Goal: Task Accomplishment & Management: Manage account settings

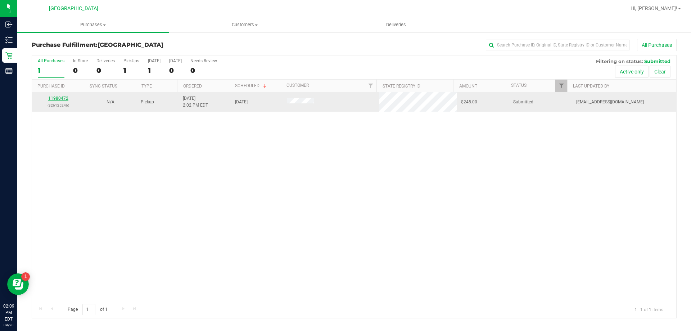
click at [53, 97] on link "11980472" at bounding box center [58, 98] width 20 height 5
click at [54, 101] on link "11980472" at bounding box center [58, 98] width 20 height 5
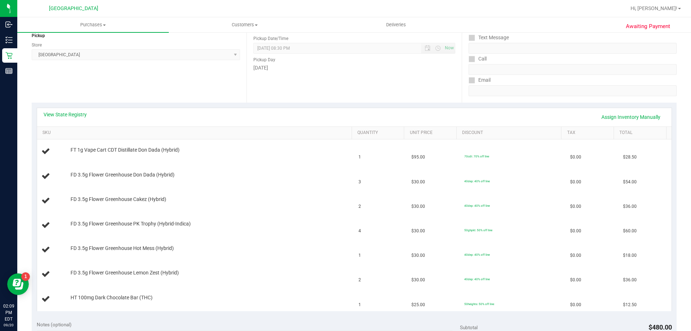
scroll to position [96, 0]
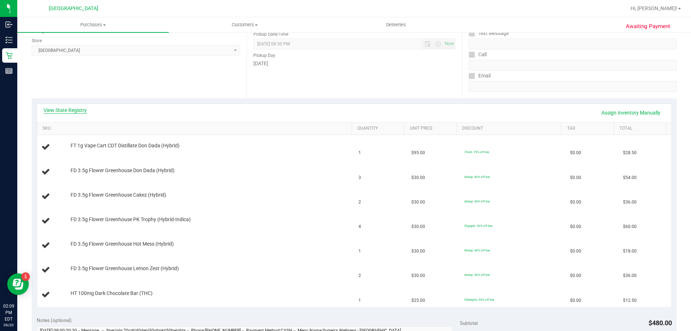
click at [59, 107] on link "View State Registry" at bounding box center [65, 110] width 43 height 7
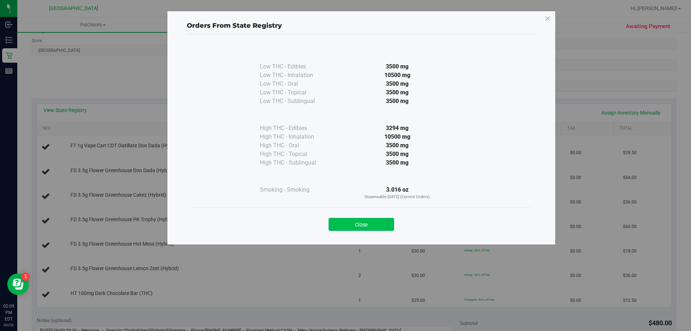
click at [372, 220] on button "Close" at bounding box center [361, 224] width 65 height 13
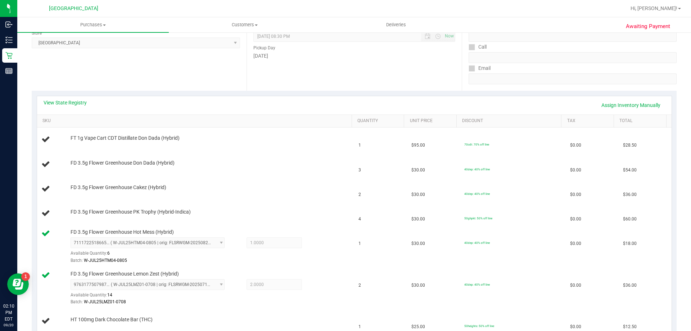
scroll to position [103, 0]
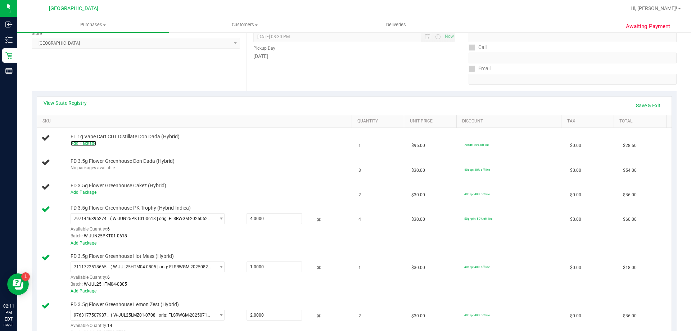
click at [85, 141] on link "Add Package" at bounding box center [84, 143] width 26 height 5
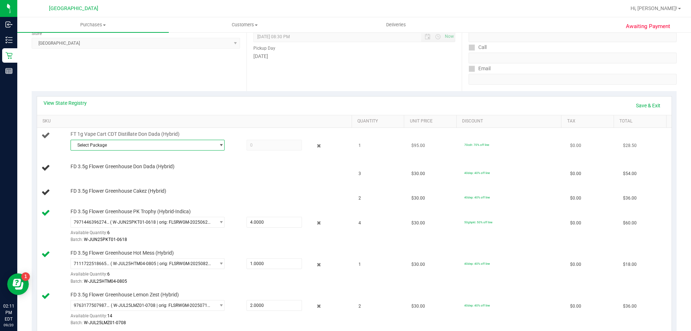
click at [218, 144] on span "select" at bounding box center [220, 145] width 5 height 6
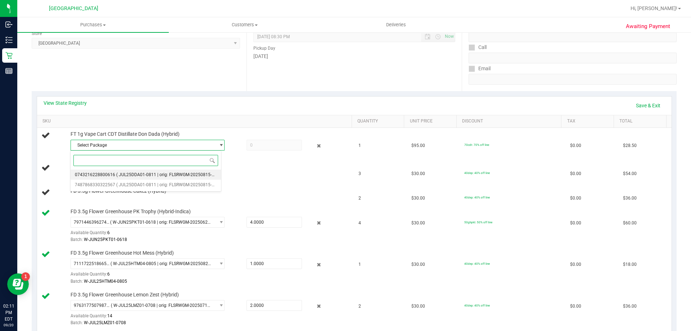
click at [134, 177] on span "( JUL25DDA01-0811 | orig: FLSRWGM-20250815-741 )" at bounding box center [168, 174] width 105 height 5
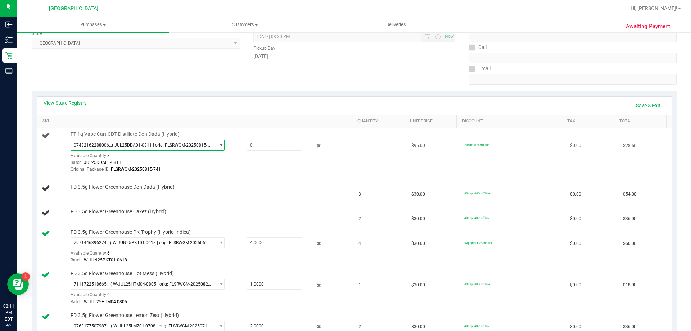
click at [143, 140] on span "0743216228800616 ( JUL25DDA01-0811 | orig: FLSRWGM-20250815-741 )" at bounding box center [143, 145] width 144 height 10
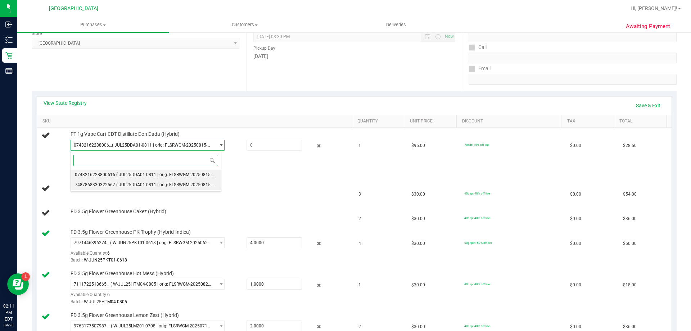
click at [138, 182] on span "( JUL25DDA01-0811 | orig: FLSRWGM-20250815-896 )" at bounding box center [168, 184] width 105 height 5
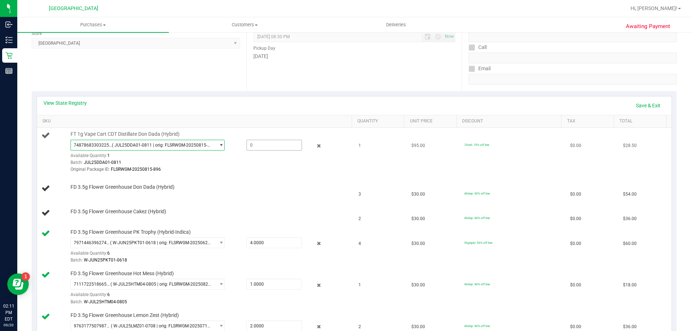
click at [266, 144] on span at bounding box center [273, 145] width 55 height 11
type input "1"
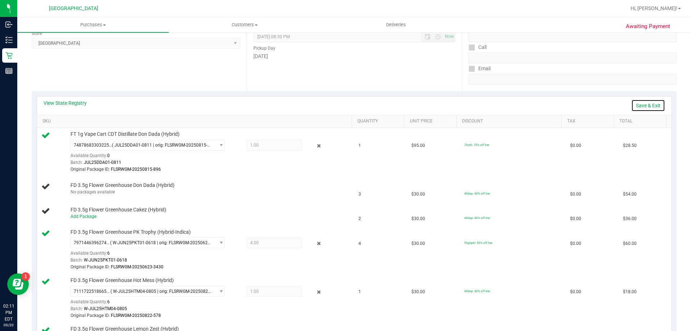
click at [647, 104] on link "Save & Exit" at bounding box center [648, 105] width 34 height 12
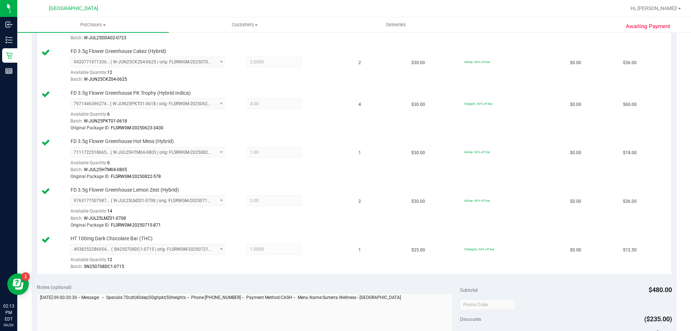
scroll to position [427, 0]
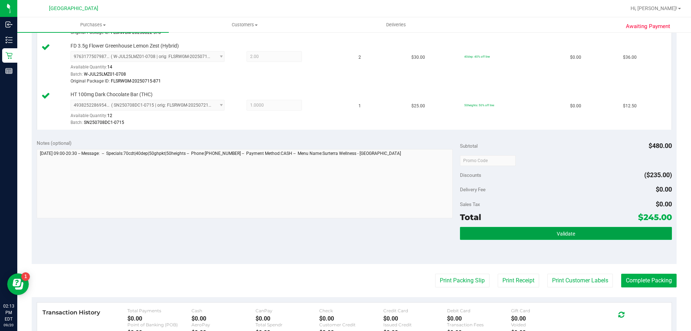
click at [603, 233] on button "Validate" at bounding box center [566, 233] width 212 height 13
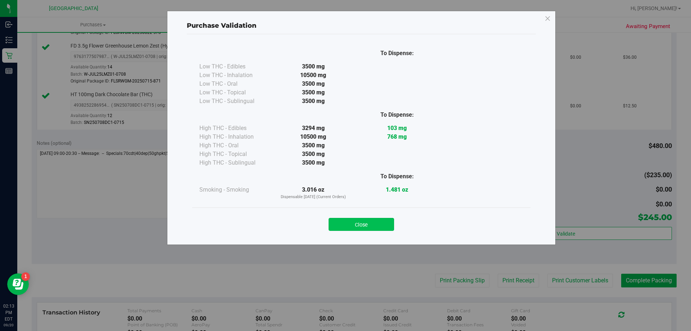
click at [348, 221] on button "Close" at bounding box center [361, 224] width 65 height 13
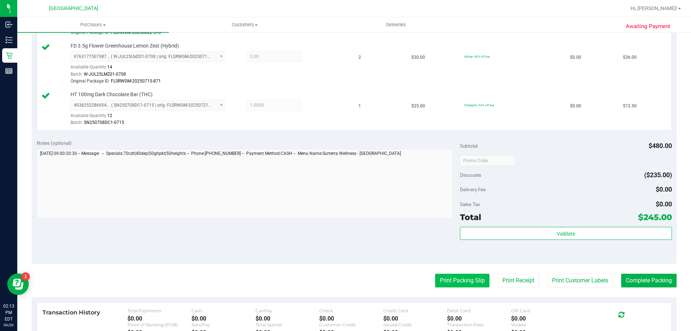
click at [475, 281] on button "Print Packing Slip" at bounding box center [462, 280] width 54 height 14
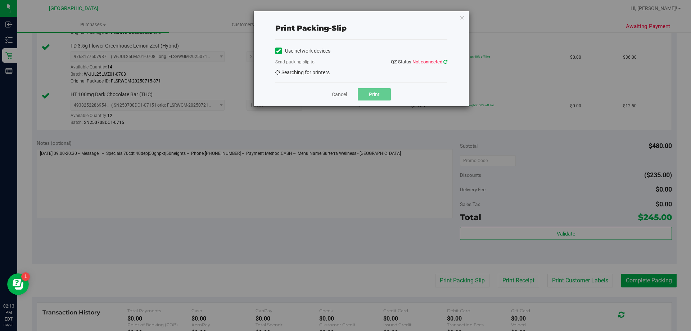
click at [447, 62] on icon at bounding box center [445, 61] width 4 height 5
click at [304, 15] on div "Error: The current connection attempt has not returned yet" at bounding box center [345, 12] width 108 height 25
click at [445, 60] on icon at bounding box center [445, 61] width 4 height 5
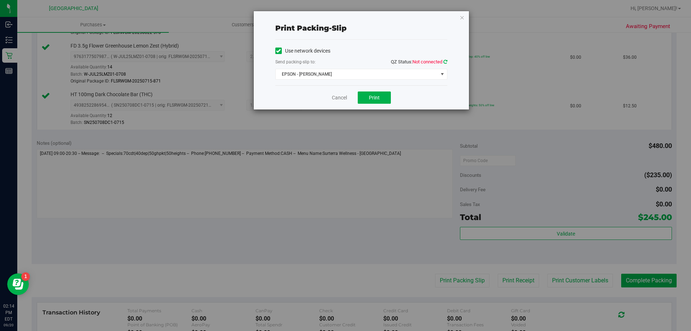
drag, startPoint x: 447, startPoint y: 61, endPoint x: 443, endPoint y: 62, distance: 4.1
click at [445, 62] on div "Print packing-slip Use network devices Send packing-slip to: QZ Status: Not con…" at bounding box center [361, 60] width 215 height 98
click at [443, 62] on icon at bounding box center [445, 61] width 4 height 5
click at [334, 73] on span "EPSON - [PERSON_NAME]" at bounding box center [357, 74] width 162 height 10
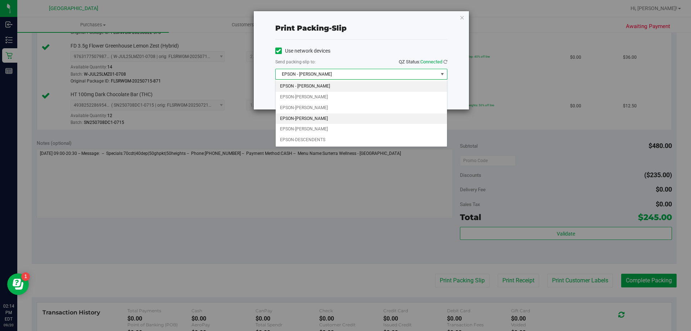
click at [311, 118] on li "EPSON-[PERSON_NAME]" at bounding box center [361, 118] width 171 height 11
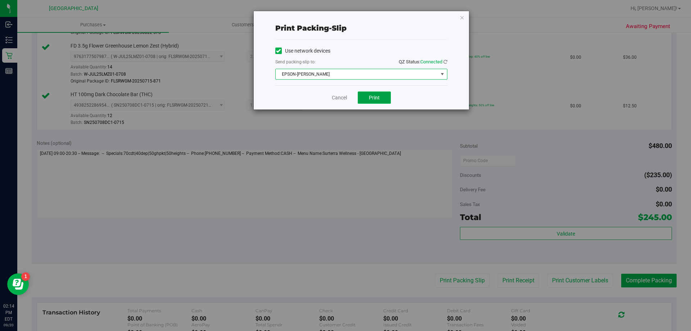
click at [362, 102] on button "Print" at bounding box center [374, 97] width 33 height 12
click at [335, 99] on link "Cancel" at bounding box center [339, 98] width 15 height 8
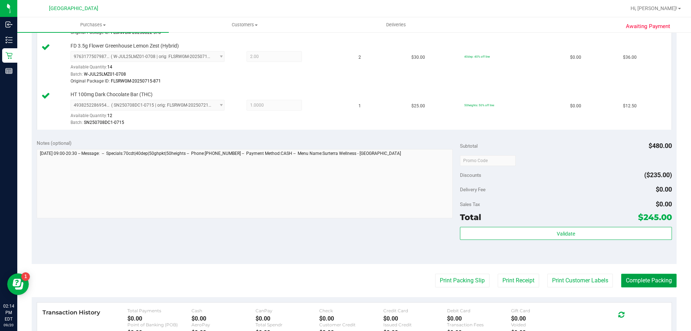
click at [662, 276] on button "Complete Packing" at bounding box center [648, 280] width 55 height 14
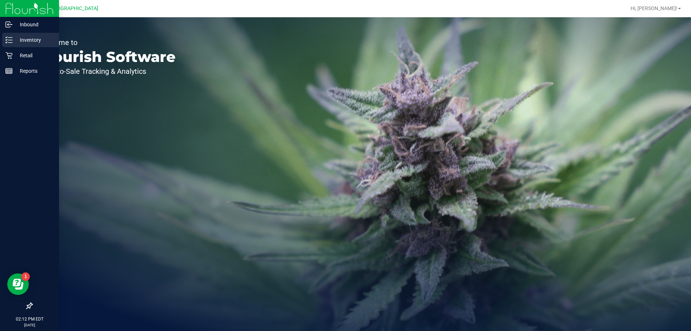
click at [32, 41] on p "Inventory" at bounding box center [34, 40] width 43 height 9
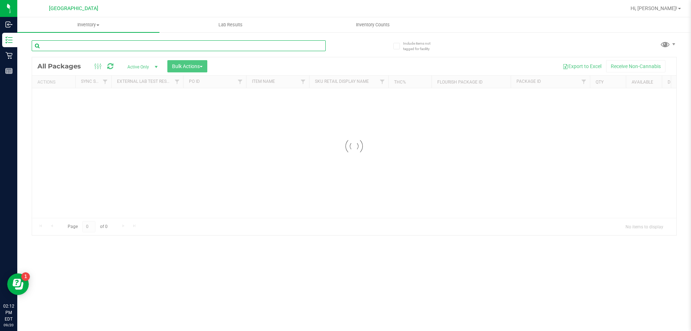
click at [74, 44] on input "text" at bounding box center [179, 45] width 294 height 11
type input "4460744287710921"
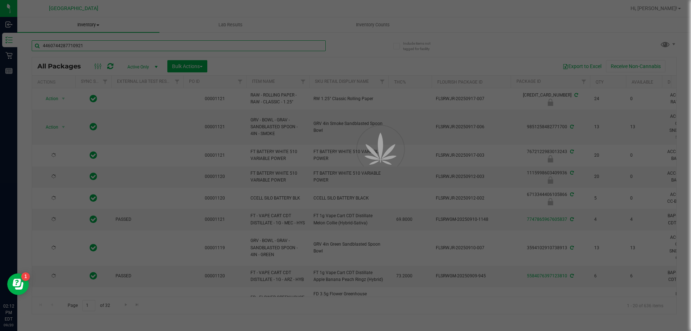
type input "[DATE]"
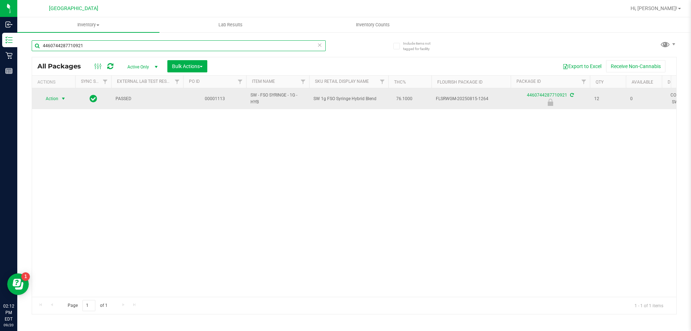
type input "4460744287710921"
click at [60, 99] on span "select" at bounding box center [63, 99] width 6 height 6
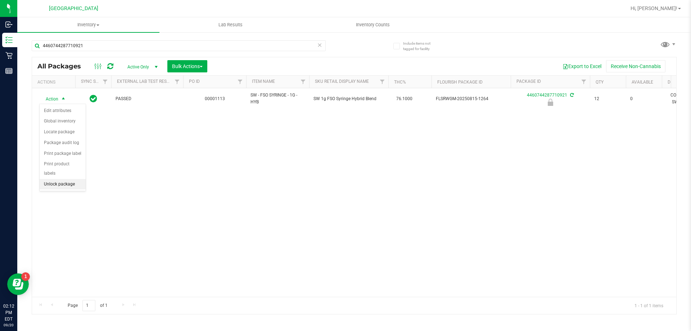
click at [47, 179] on li "Unlock package" at bounding box center [63, 184] width 46 height 11
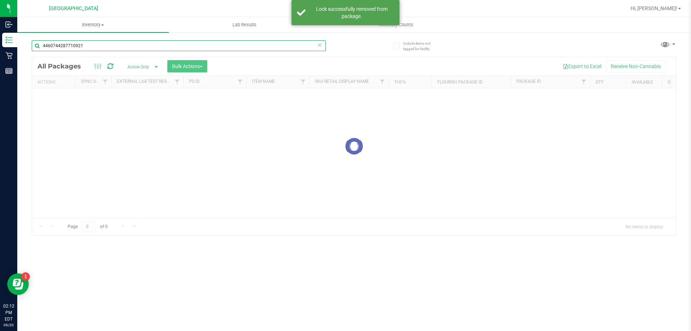
drag, startPoint x: 99, startPoint y: 42, endPoint x: 22, endPoint y: 42, distance: 77.4
click at [22, 42] on div "Include items not tagged for facility 4460744287710921 Loading... All Packages …" at bounding box center [354, 142] width 674 height 220
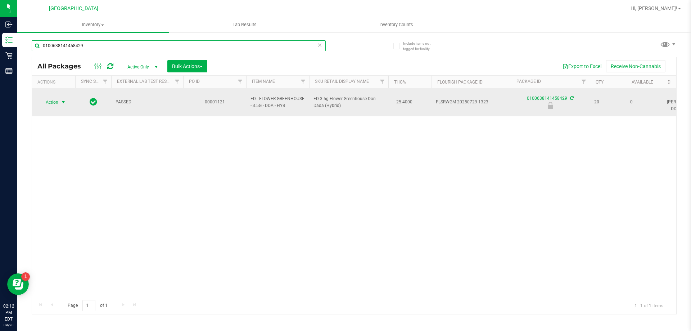
type input "0100638141458429"
click at [53, 100] on span "Action" at bounding box center [48, 102] width 19 height 10
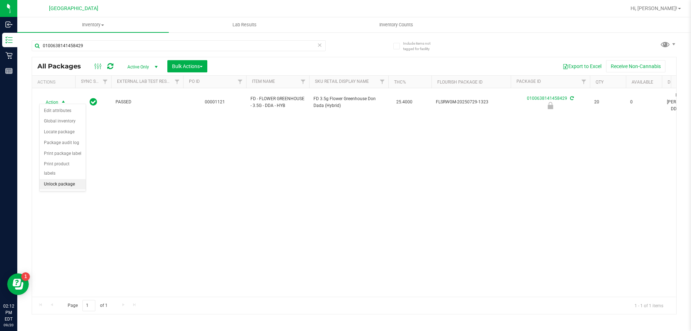
click at [47, 179] on li "Unlock package" at bounding box center [63, 184] width 46 height 11
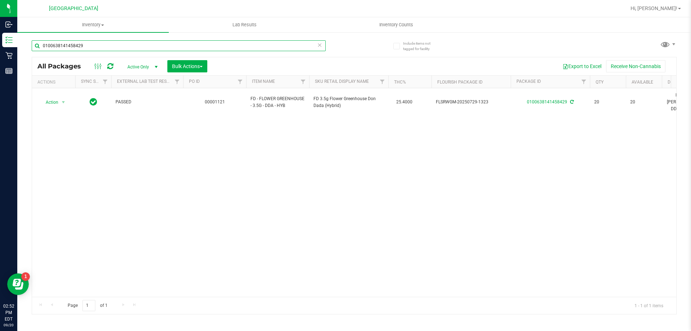
click at [112, 43] on input "0100638141458429" at bounding box center [179, 45] width 294 height 11
type input "0"
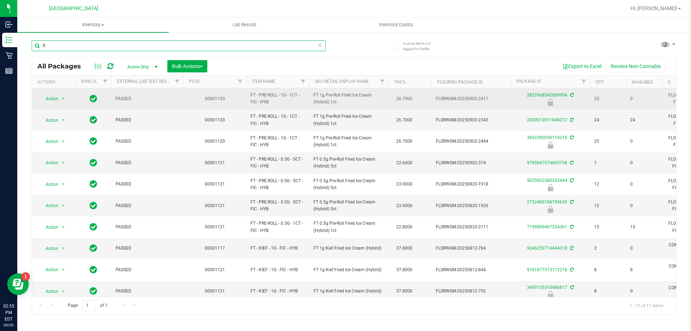
type input "f"
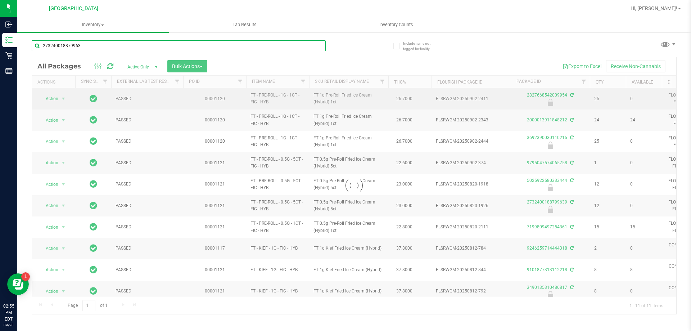
type input "2732400188799639"
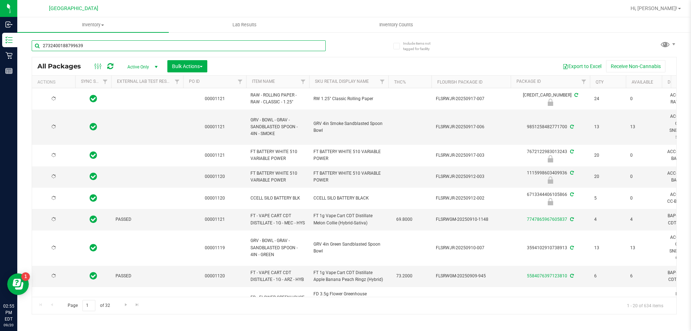
type input "[DATE]"
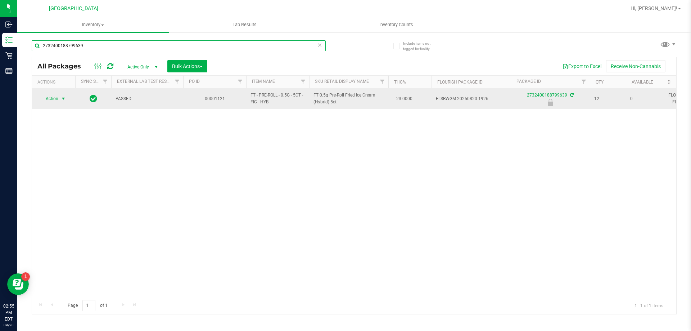
type input "2732400188799639"
click at [64, 99] on span "select" at bounding box center [63, 99] width 6 height 6
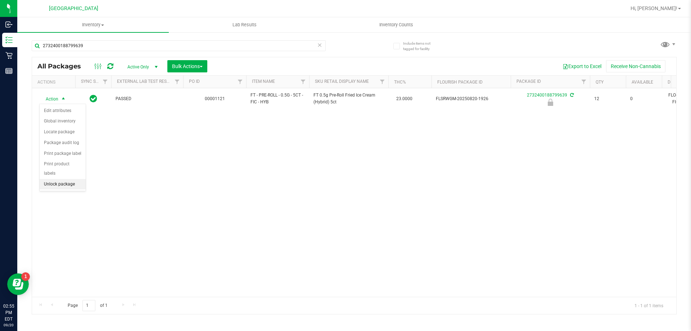
click at [73, 179] on li "Unlock package" at bounding box center [63, 184] width 46 height 11
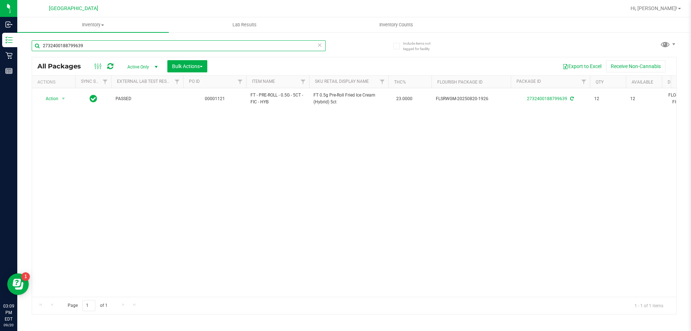
click at [100, 45] on input "2732400188799639" at bounding box center [179, 45] width 294 height 11
type input "2"
type input "p"
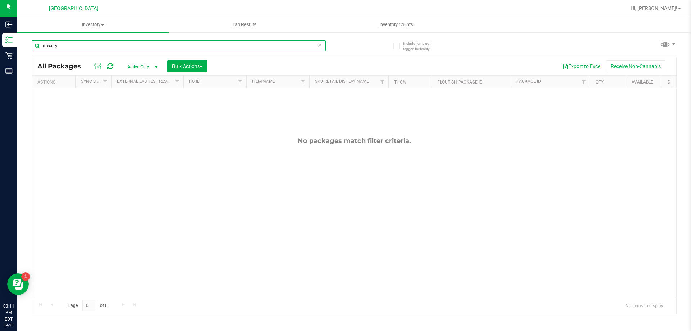
click at [50, 45] on input "mecury" at bounding box center [179, 45] width 294 height 11
click at [73, 45] on input "mercury" at bounding box center [179, 45] width 294 height 11
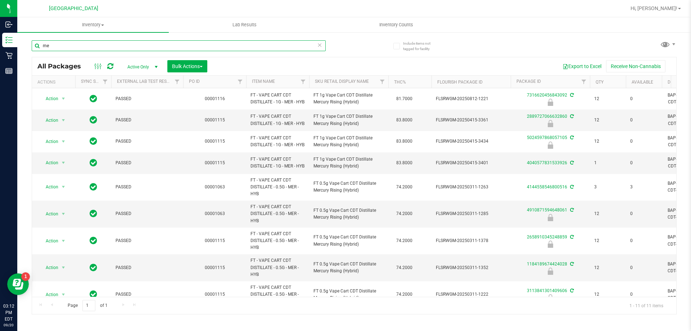
type input "m"
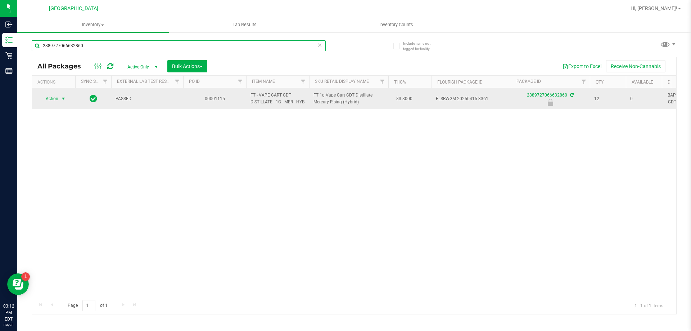
type input "2889727066632860"
click at [63, 101] on span "select" at bounding box center [63, 99] width 6 height 6
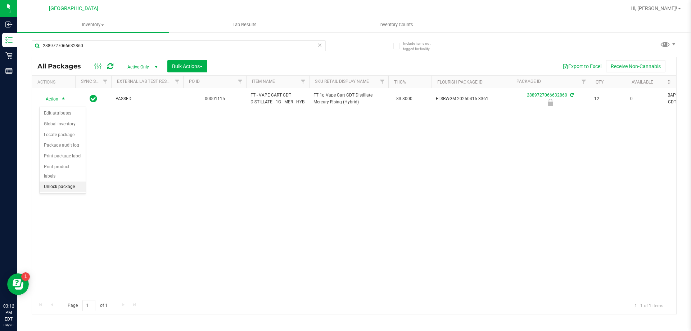
click at [64, 181] on li "Unlock package" at bounding box center [63, 186] width 46 height 11
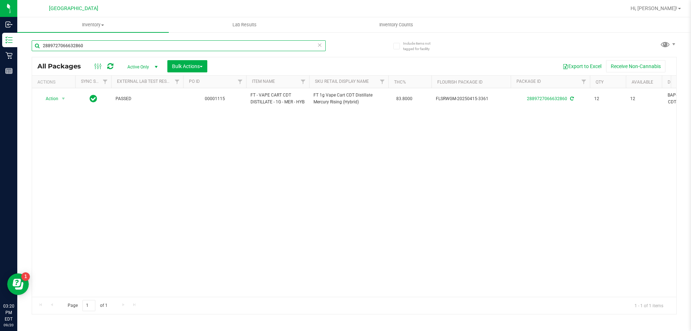
click at [127, 45] on input "2889727066632860" at bounding box center [179, 45] width 294 height 11
type input "2"
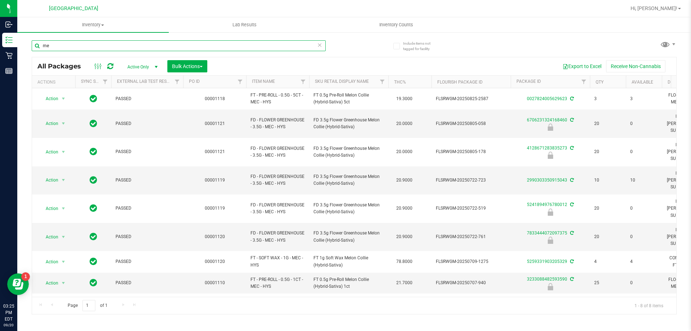
type input "m"
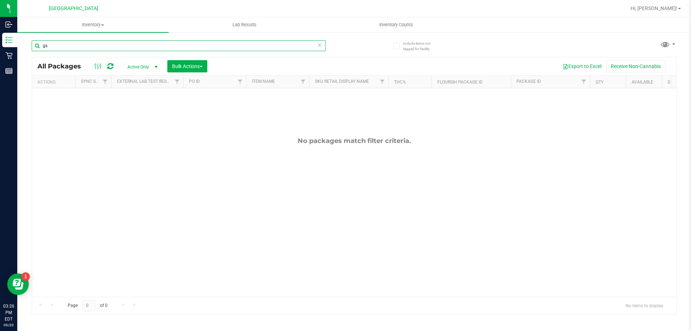
type input "g"
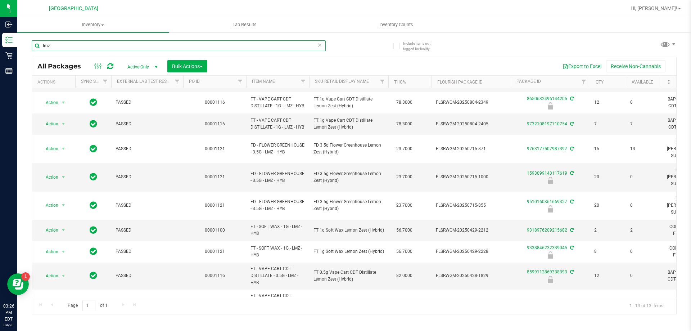
scroll to position [96, 0]
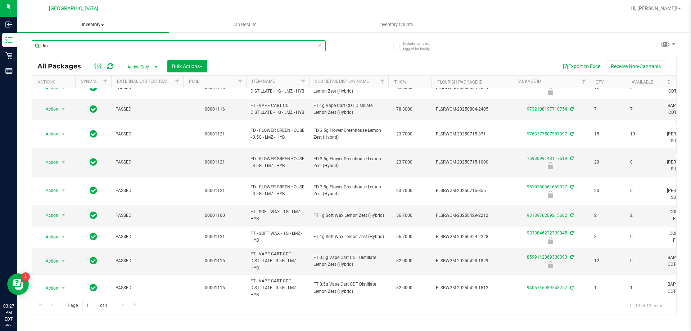
type input "l"
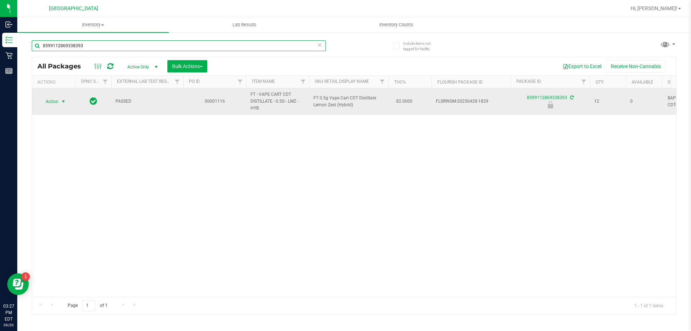
type input "8599112869338393"
click at [64, 101] on span "select" at bounding box center [63, 102] width 6 height 6
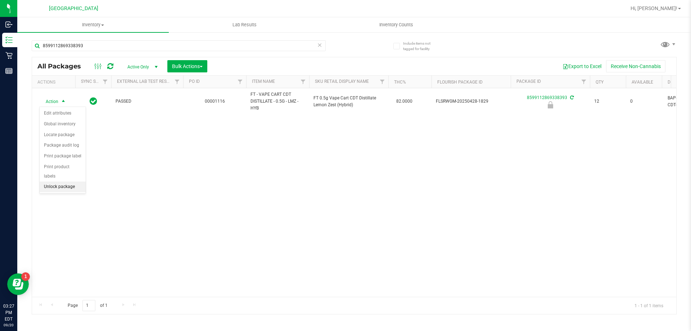
click at [61, 181] on li "Unlock package" at bounding box center [63, 186] width 46 height 11
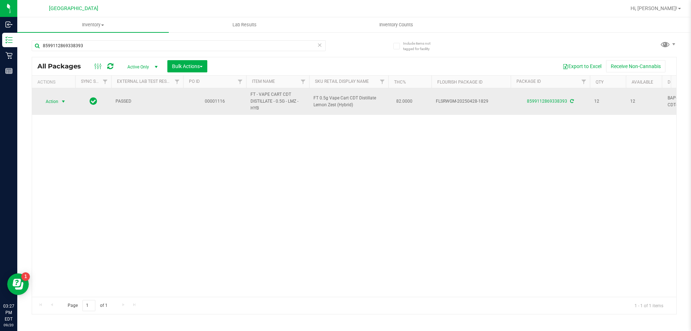
click at [63, 102] on span "select" at bounding box center [63, 102] width 6 height 6
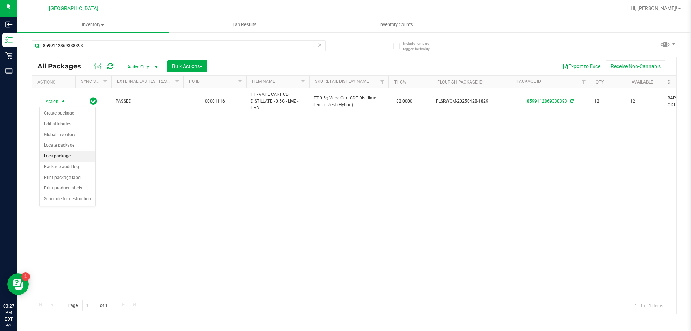
click at [64, 155] on li "Lock package" at bounding box center [68, 156] width 56 height 11
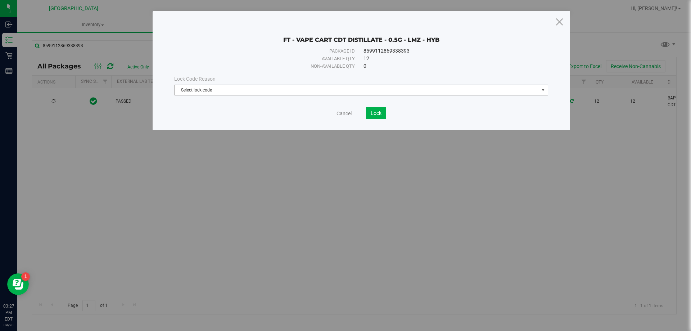
click at [246, 90] on span "Select lock code" at bounding box center [357, 90] width 364 height 10
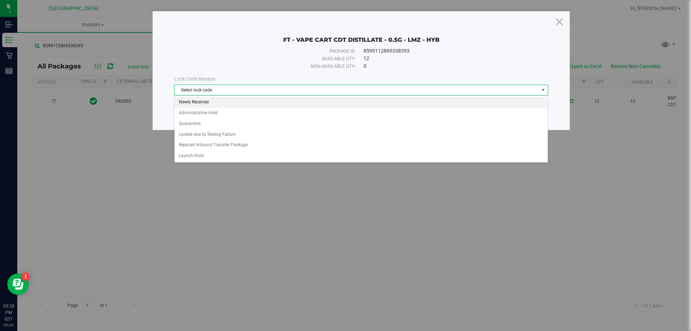
click at [244, 99] on li "Newly Received" at bounding box center [361, 102] width 373 height 11
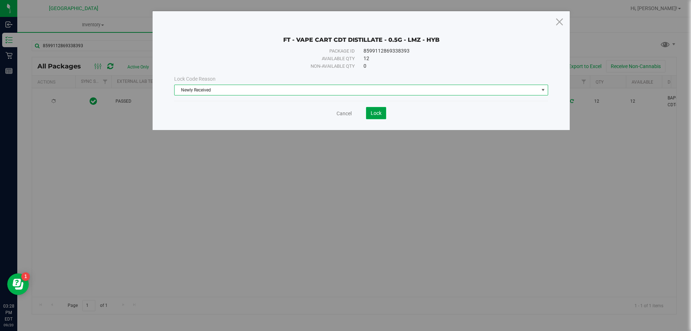
click at [374, 116] on button "Lock" at bounding box center [376, 113] width 20 height 12
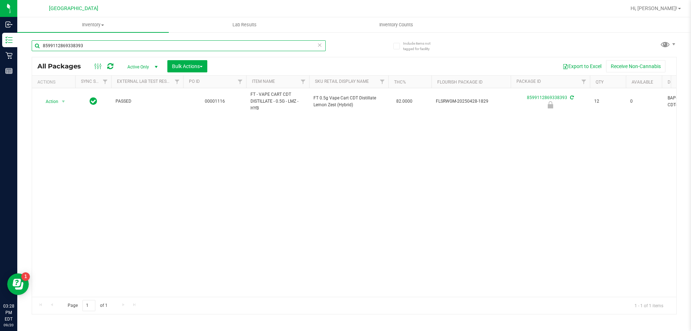
click at [109, 47] on input "8599112869338393" at bounding box center [179, 45] width 294 height 11
type input "8"
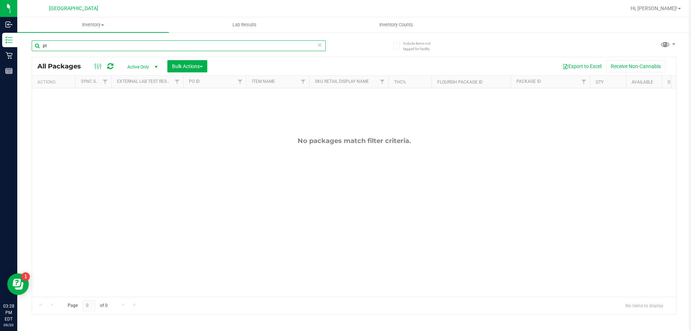
type input "p"
click at [69, 46] on input "pj1" at bounding box center [179, 45] width 294 height 11
type input "p"
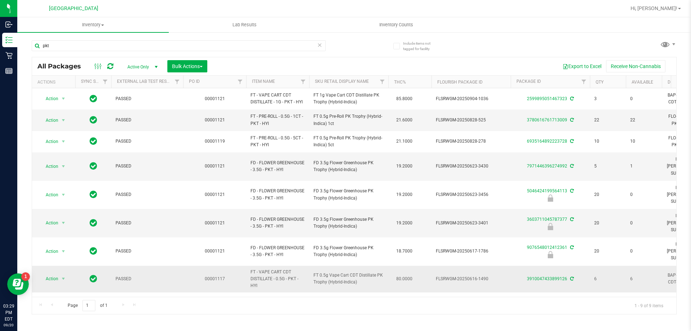
click at [339, 272] on span "FT 0.5g Vape Cart CDT Distillate PK Trophy (Hybrid-Indica)" at bounding box center [348, 279] width 71 height 14
click at [83, 47] on input "pkt" at bounding box center [179, 45] width 294 height 11
type input "p"
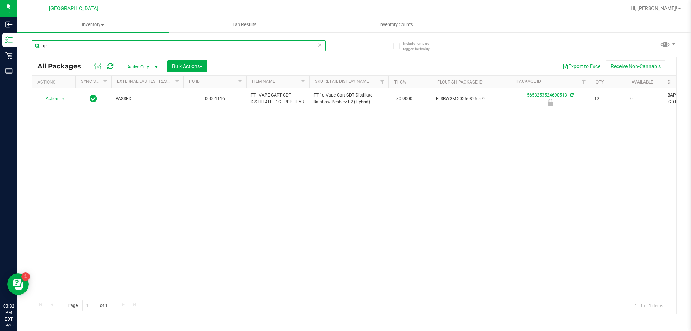
type input "r"
type input "5653253524690513"
click at [63, 101] on span "select" at bounding box center [63, 99] width 6 height 6
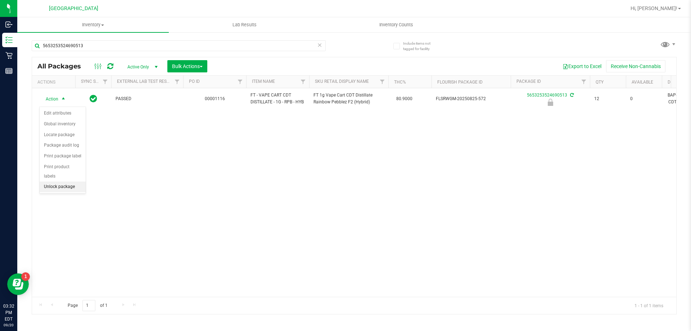
click at [59, 181] on li "Unlock package" at bounding box center [63, 186] width 46 height 11
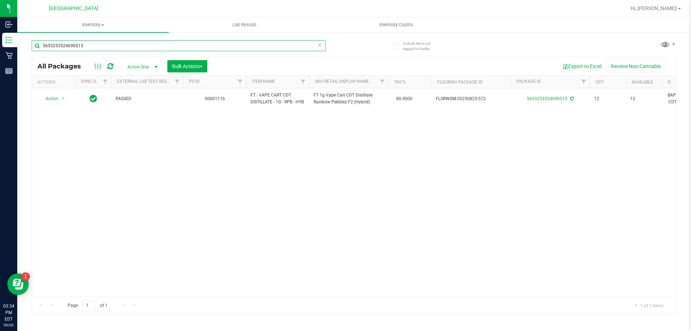
click at [95, 44] on input "5653253524690513" at bounding box center [179, 45] width 294 height 11
type input "5"
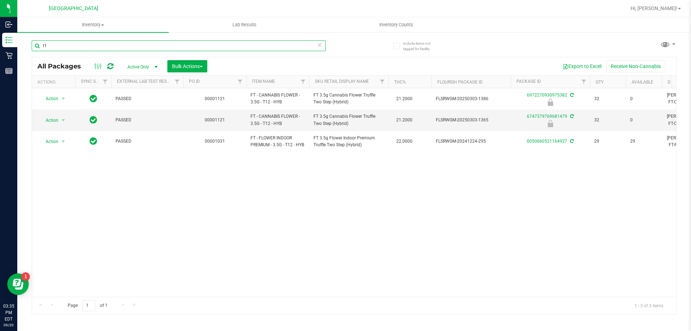
type input "t"
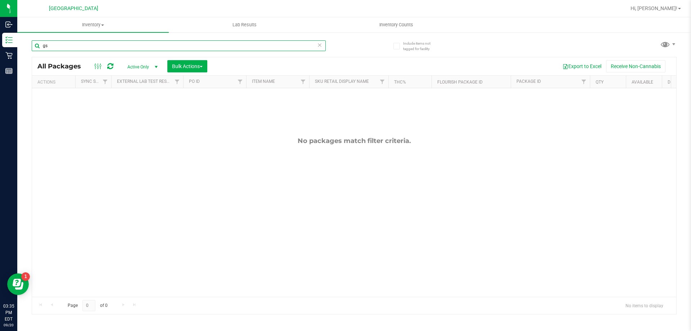
type input "g"
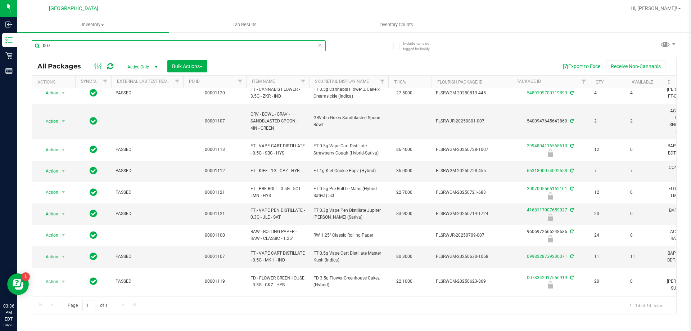
scroll to position [127, 0]
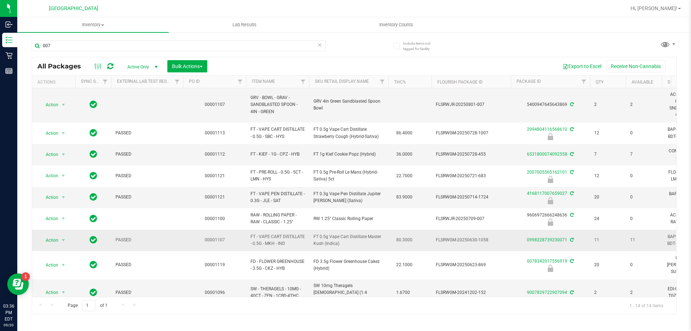
click at [362, 240] on span "FT 0.5g Vape Cart Distillate Master Kush (Indica)" at bounding box center [348, 240] width 71 height 14
click at [362, 236] on span "FT 0.5g Vape Cart Distillate Master Kush (Indica)" at bounding box center [348, 240] width 71 height 14
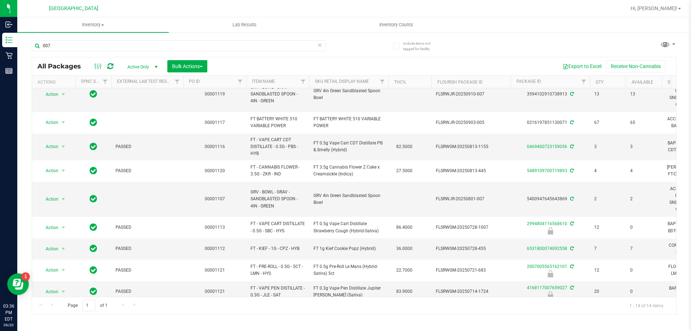
scroll to position [0, 0]
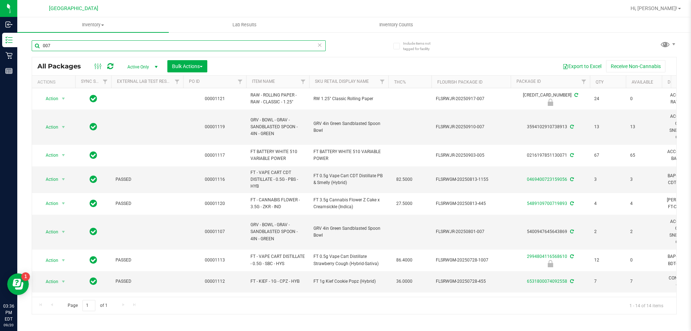
click at [130, 42] on input "007" at bounding box center [179, 45] width 294 height 11
type input "0"
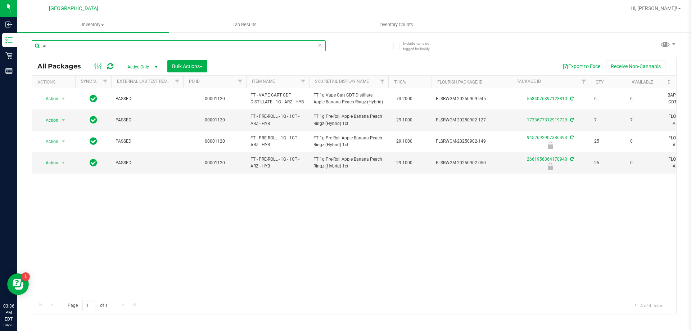
type input "a"
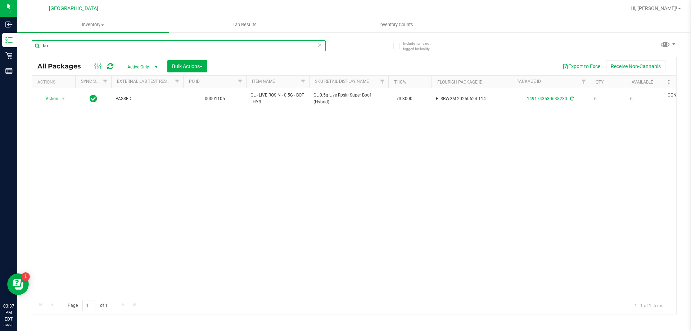
type input "b"
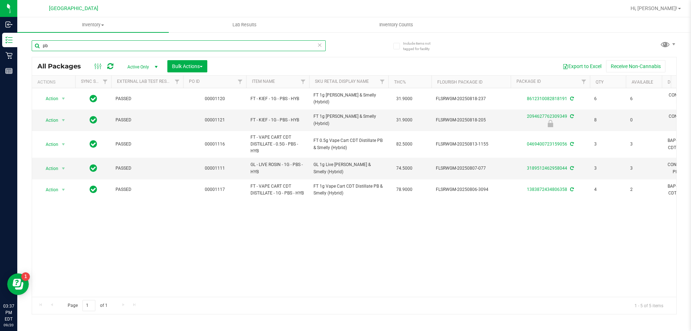
type input "p"
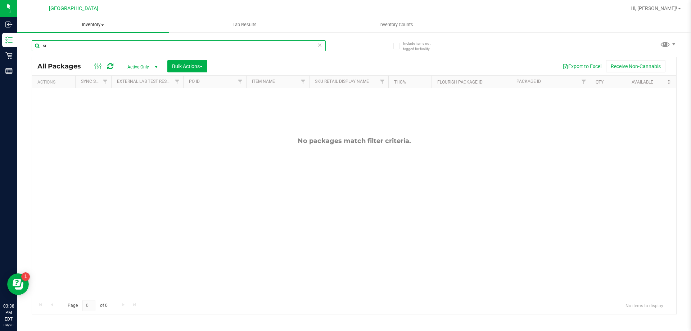
type input "s"
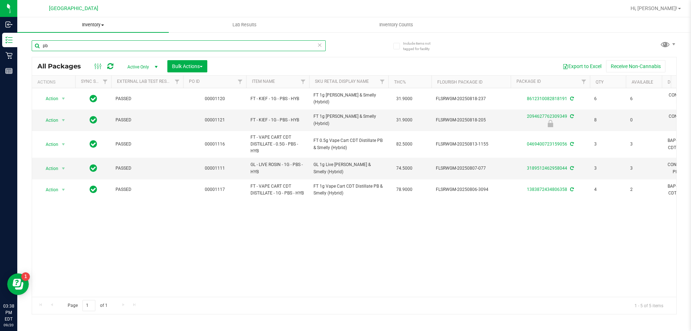
type input "p"
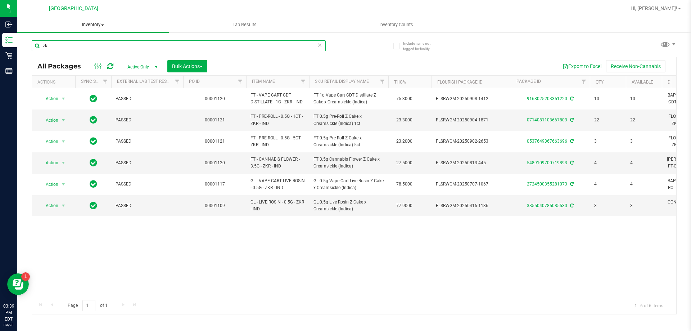
type input "z"
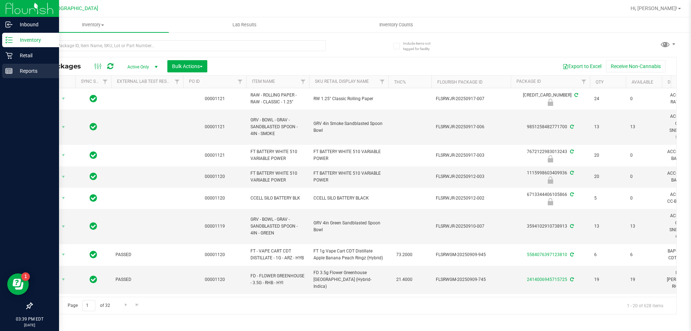
click at [32, 67] on p "Reports" at bounding box center [34, 71] width 43 height 9
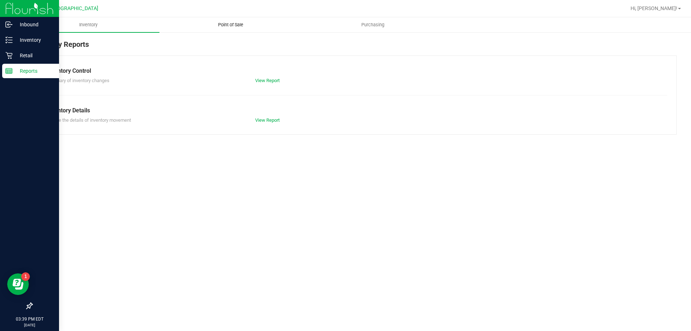
click at [235, 22] on span "Point of Sale" at bounding box center [230, 25] width 45 height 6
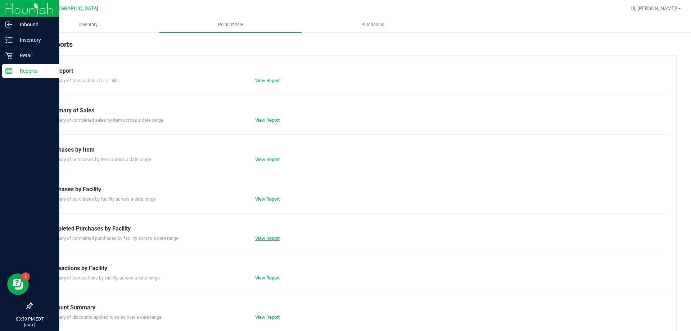
click at [265, 238] on link "View Report" at bounding box center [267, 237] width 24 height 5
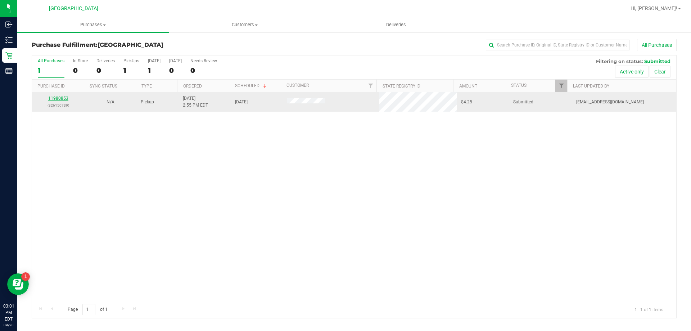
click at [60, 99] on link "11980853" at bounding box center [58, 98] width 20 height 5
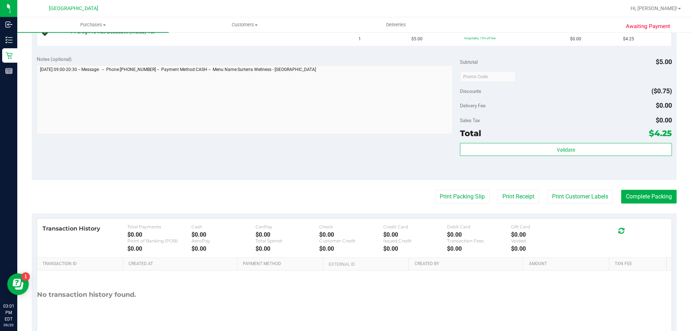
scroll to position [211, 0]
click at [451, 196] on button "Print Packing Slip" at bounding box center [462, 195] width 54 height 14
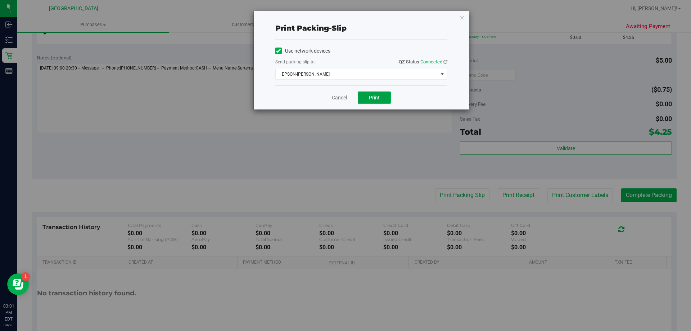
click at [368, 94] on button "Print" at bounding box center [374, 97] width 33 height 12
click at [340, 95] on link "Cancel" at bounding box center [339, 98] width 15 height 8
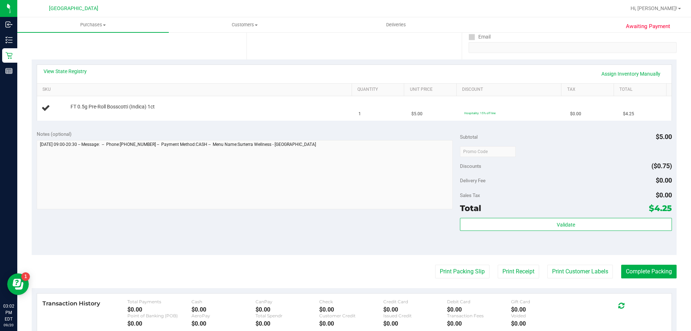
scroll to position [134, 0]
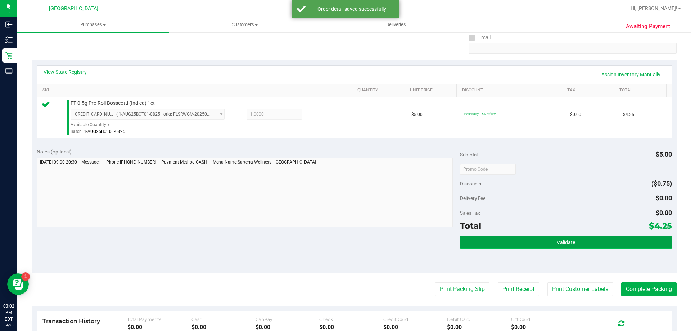
click at [570, 246] on button "Validate" at bounding box center [566, 241] width 212 height 13
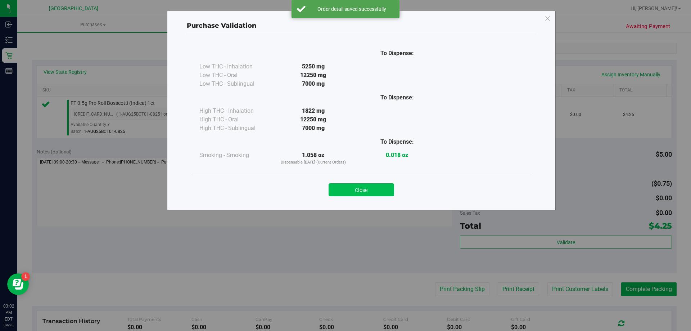
click at [366, 185] on button "Close" at bounding box center [361, 189] width 65 height 13
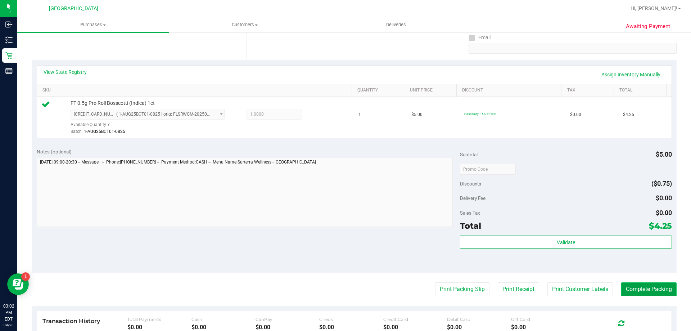
click at [647, 286] on button "Complete Packing" at bounding box center [648, 289] width 55 height 14
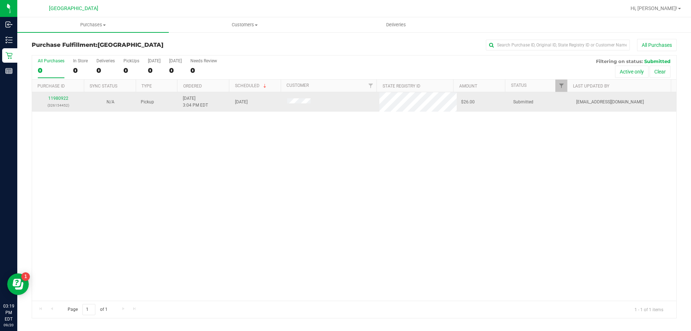
click at [55, 95] on div "11980922 (326154452)" at bounding box center [58, 102] width 44 height 14
click at [58, 97] on link "11980922" at bounding box center [58, 98] width 20 height 5
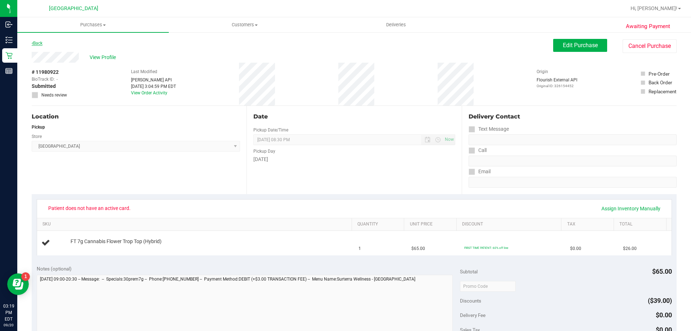
click at [39, 44] on link "Back" at bounding box center [37, 43] width 11 height 5
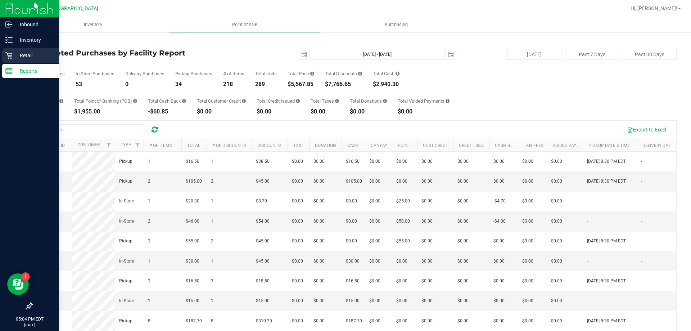
click at [11, 52] on icon at bounding box center [8, 55] width 7 height 7
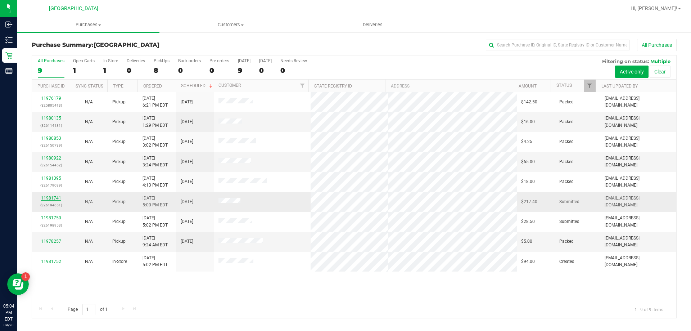
click at [56, 197] on link "11981741" at bounding box center [51, 197] width 20 height 5
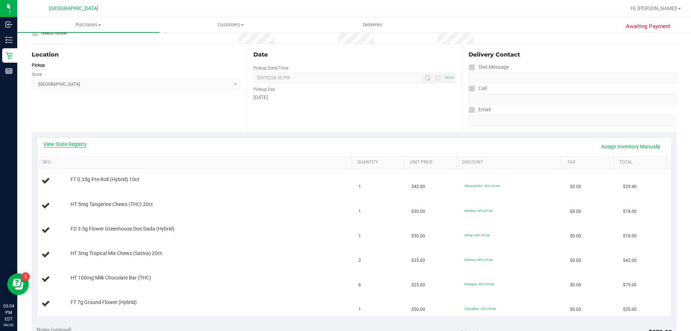
scroll to position [36, 0]
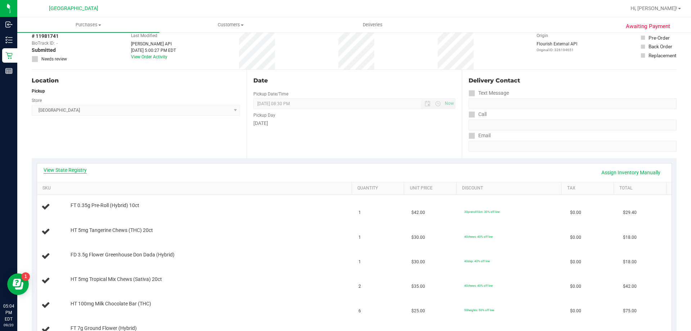
click at [76, 168] on link "View State Registry" at bounding box center [65, 169] width 43 height 7
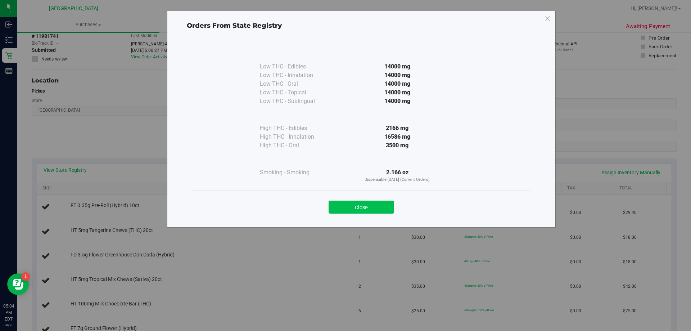
click at [378, 209] on button "Close" at bounding box center [361, 206] width 65 height 13
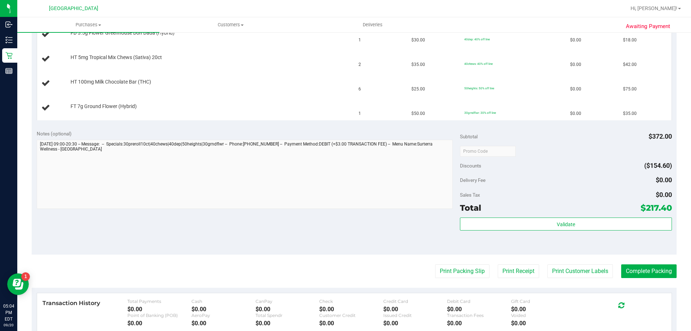
scroll to position [324, 0]
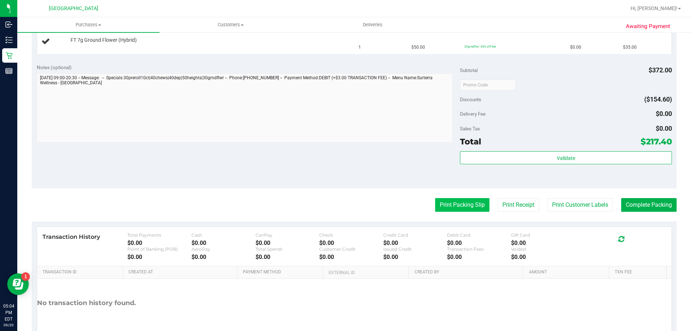
click at [446, 204] on button "Print Packing Slip" at bounding box center [462, 205] width 54 height 14
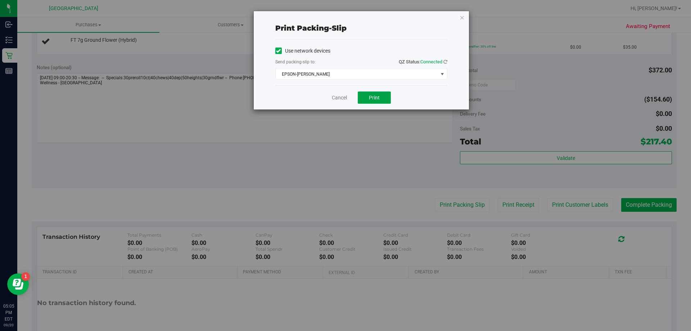
click at [384, 102] on button "Print" at bounding box center [374, 97] width 33 height 12
click at [463, 19] on icon "button" at bounding box center [462, 17] width 5 height 9
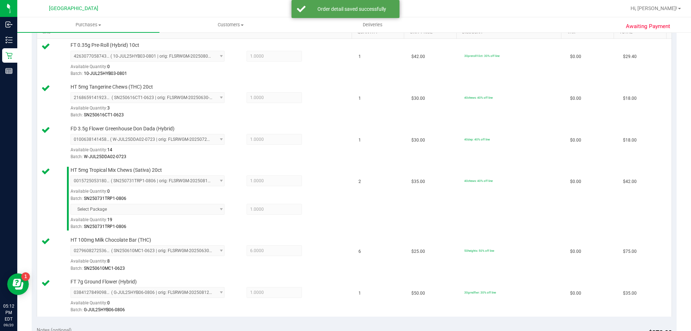
scroll to position [396, 0]
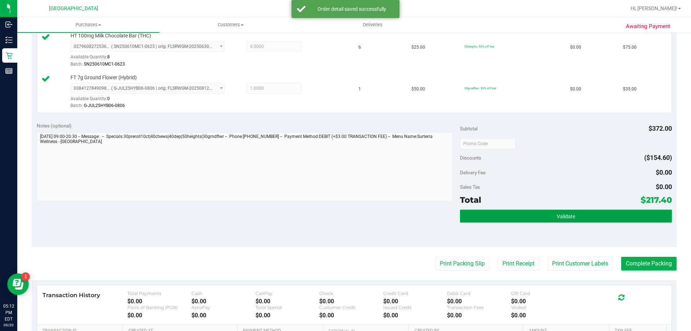
click at [530, 215] on button "Validate" at bounding box center [566, 215] width 212 height 13
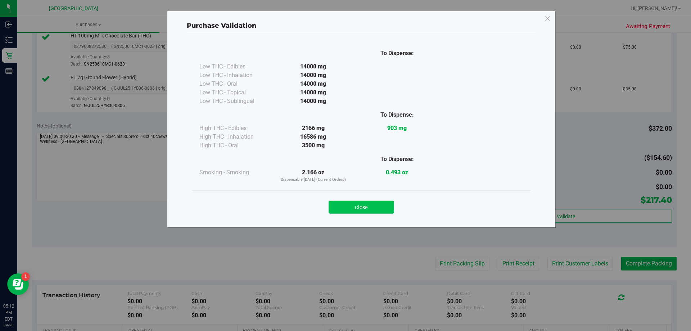
click at [365, 206] on button "Close" at bounding box center [361, 206] width 65 height 13
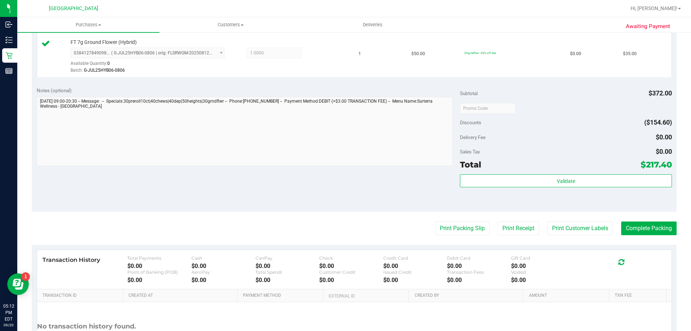
scroll to position [494, 0]
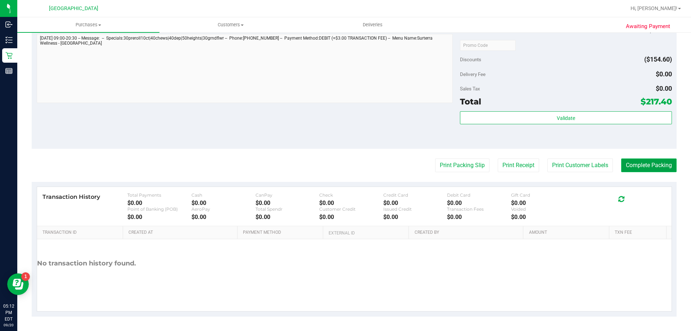
click at [650, 163] on button "Complete Packing" at bounding box center [648, 165] width 55 height 14
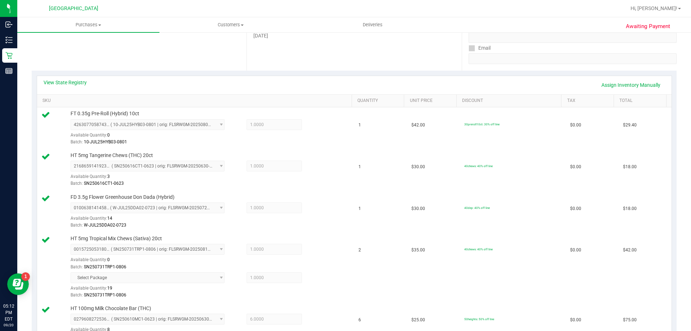
scroll to position [0, 0]
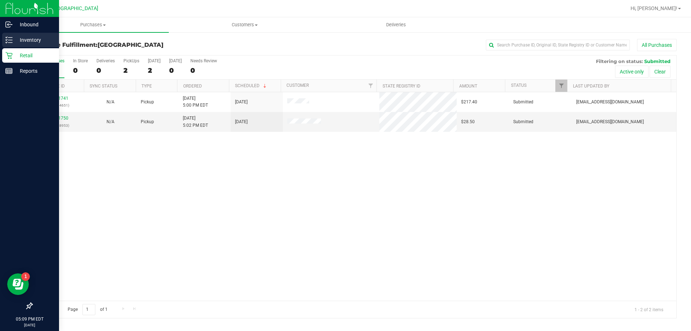
click at [13, 41] on p "Inventory" at bounding box center [34, 40] width 43 height 9
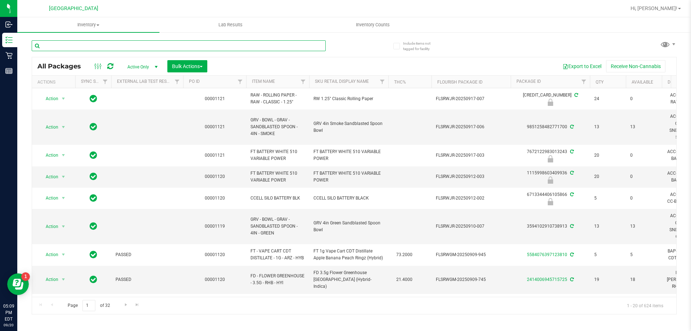
click at [173, 47] on input "text" at bounding box center [179, 45] width 294 height 11
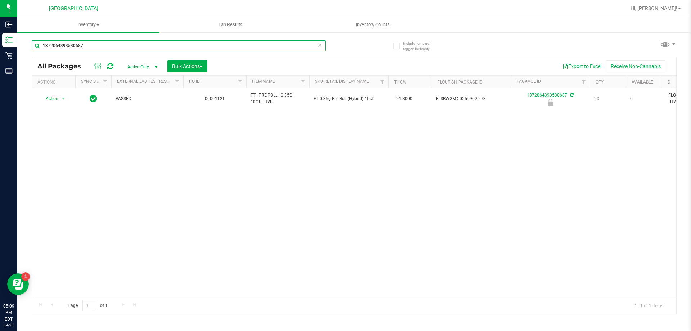
type input "1372064393530687"
click at [57, 99] on span "Action" at bounding box center [48, 99] width 19 height 10
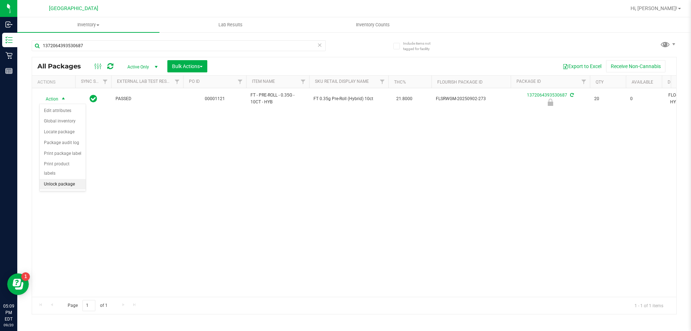
click at [70, 179] on li "Unlock package" at bounding box center [63, 184] width 46 height 11
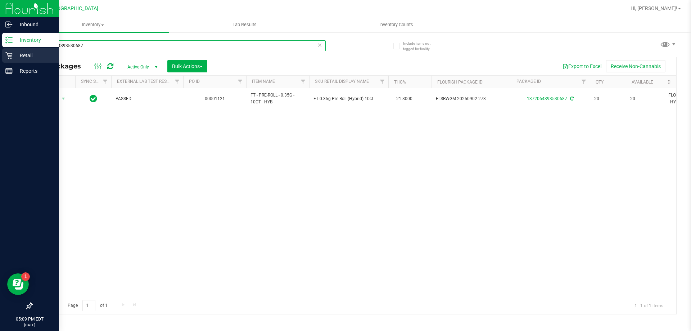
drag, startPoint x: 120, startPoint y: 41, endPoint x: 0, endPoint y: 61, distance: 121.7
click at [0, 61] on div "Inbound Inventory Retail Reports 05:09 PM EDT 09/20/2025 09/20 Palm Bay WC Hi, …" at bounding box center [345, 165] width 691 height 331
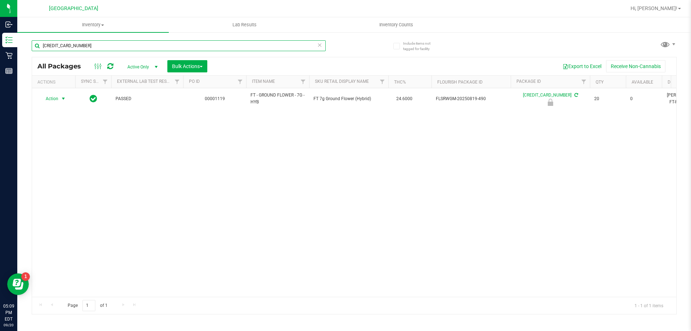
type input "4053039935777470"
click at [63, 98] on span "select" at bounding box center [63, 99] width 6 height 6
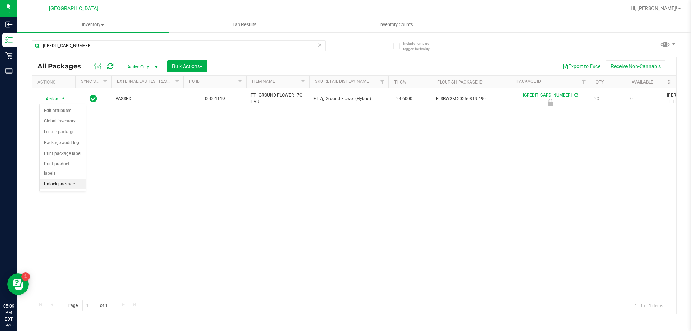
click at [52, 180] on li "Unlock package" at bounding box center [63, 184] width 46 height 11
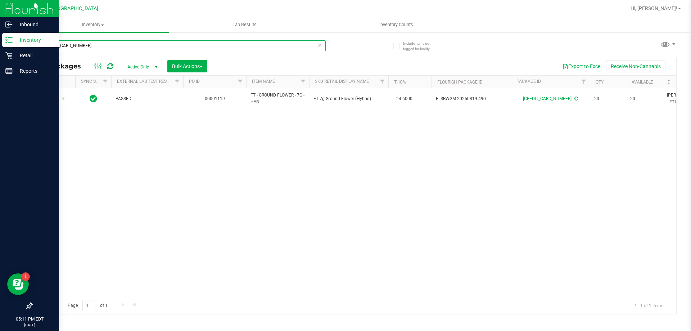
drag, startPoint x: 154, startPoint y: 45, endPoint x: 0, endPoint y: 44, distance: 154.0
click at [0, 44] on div "Inbound Inventory Retail Reports 05:11 PM EDT 09/20/2025 09/20 Palm Bay WC Hi, …" at bounding box center [345, 165] width 691 height 331
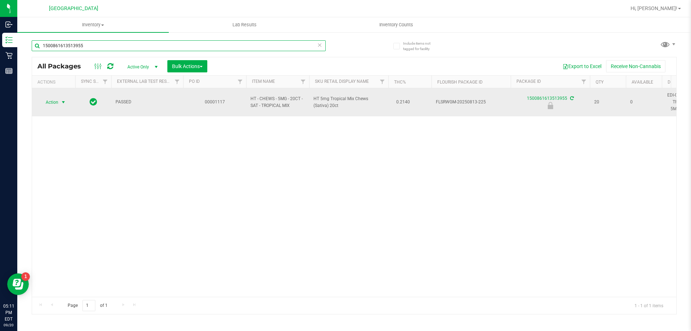
type input "1500861613513955"
click at [52, 101] on span "Action" at bounding box center [48, 102] width 19 height 10
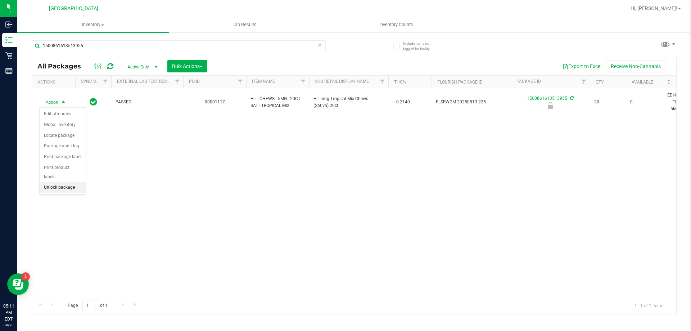
click at [59, 182] on li "Unlock package" at bounding box center [63, 187] width 46 height 11
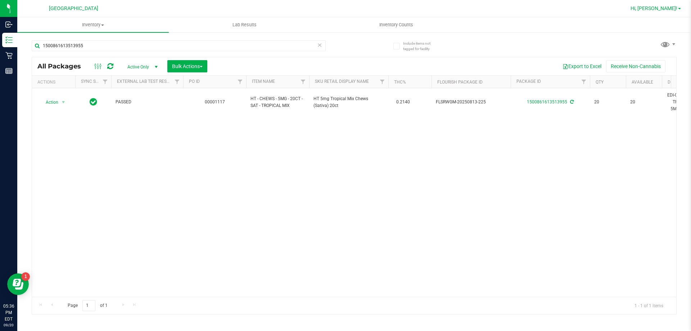
click at [670, 9] on span "Hi, [PERSON_NAME]!" at bounding box center [653, 8] width 47 height 6
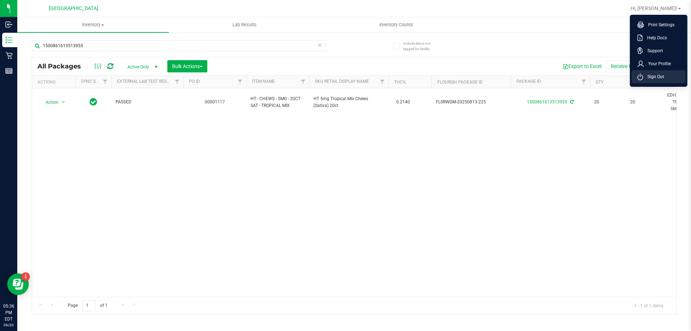
click at [659, 80] on span "Sign Out" at bounding box center [653, 76] width 21 height 7
